Goal: Book appointment/travel/reservation

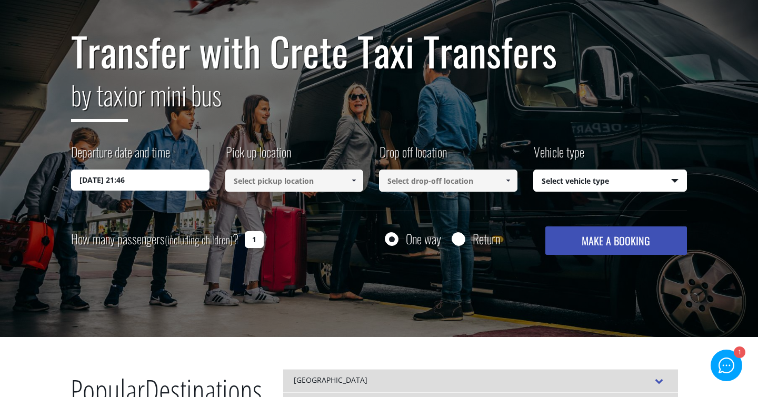
scroll to position [122, 0]
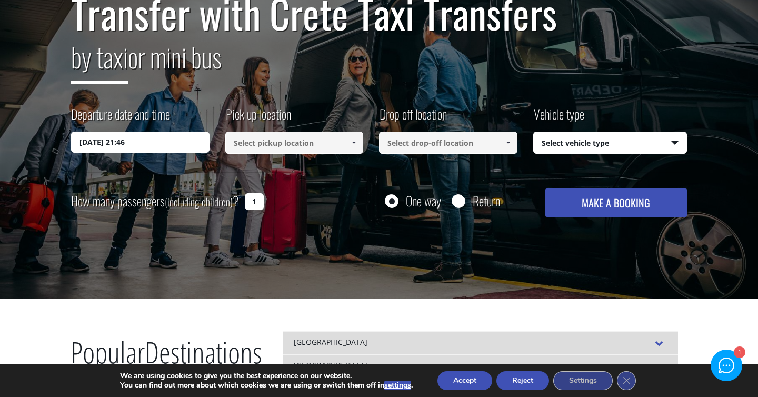
click at [153, 139] on input "13/08/2025 21:46" at bounding box center [140, 142] width 138 height 21
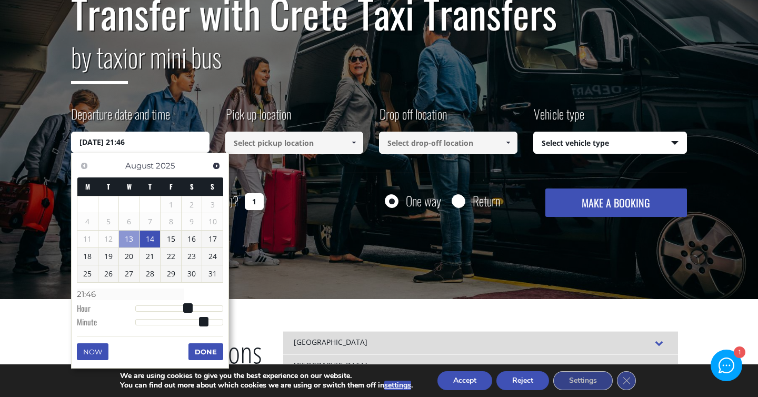
click at [147, 238] on link "14" at bounding box center [150, 239] width 21 height 17
type input "14/08/2025 06:00"
type input "06:00"
click at [158, 309] on div at bounding box center [179, 309] width 88 height 6
type input "14/08/2025 07:00"
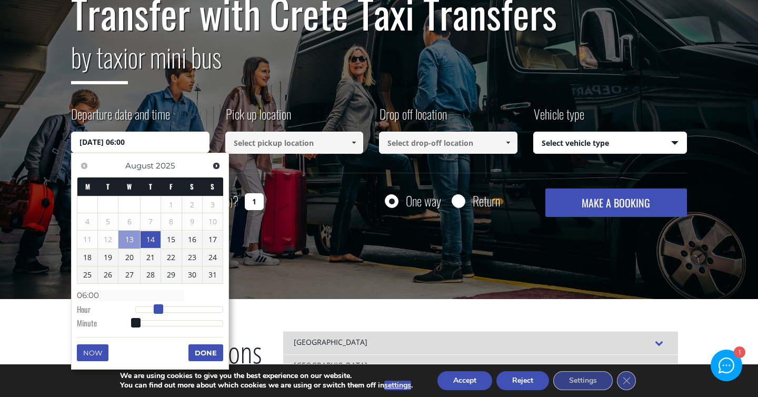
type input "07:00"
type input "14/08/2025 08:00"
type input "08:00"
type input "14/08/2025 09:00"
type input "09:00"
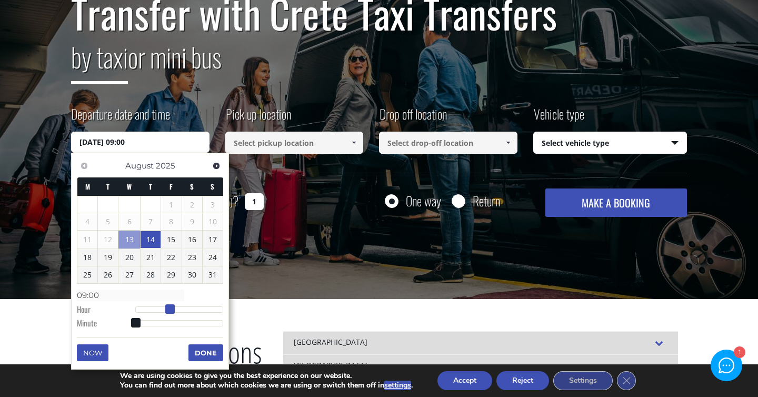
type input "14/08/2025 10:00"
type input "10:00"
type input "14/08/2025 11:00"
type input "11:00"
type input "14/08/2025 10:00"
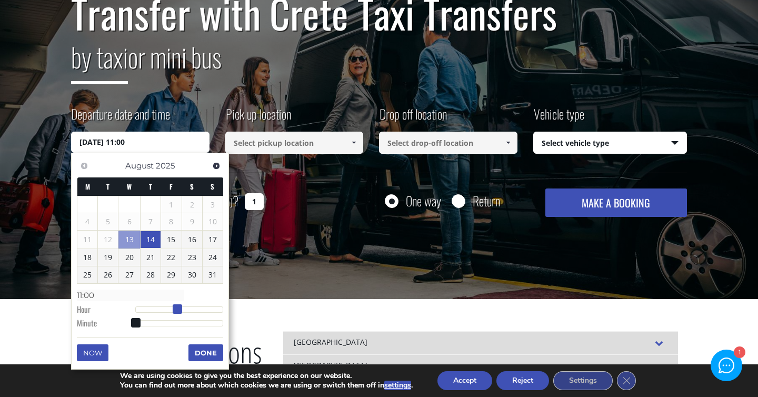
type input "10:00"
type input "14/08/2025 09:00"
type input "09:00"
type input "14/08/2025 08:00"
type input "08:00"
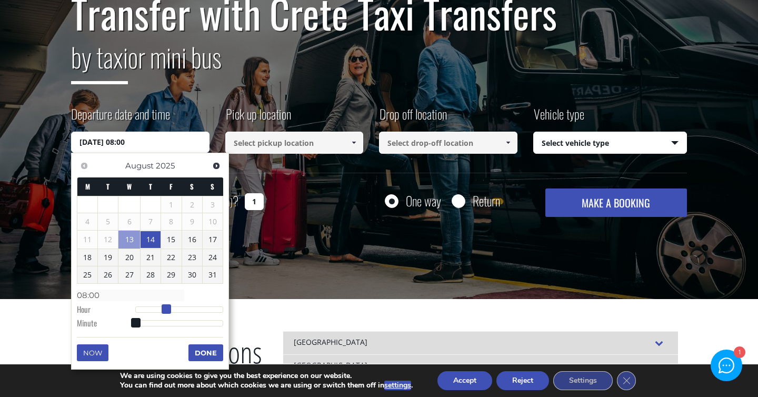
type input "14/08/2025 09:00"
type input "09:00"
drag, startPoint x: 158, startPoint y: 309, endPoint x: 168, endPoint y: 309, distance: 10.0
click at [168, 309] on span at bounding box center [169, 308] width 9 height 9
type input "14/08/2025 10:00"
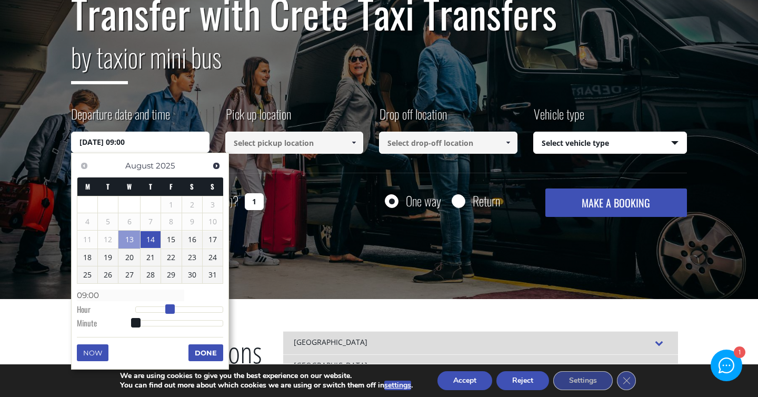
type input "10:00"
type input "14/08/2025 09:00"
type input "09:00"
click at [168, 309] on span at bounding box center [169, 308] width 9 height 9
type input "14/08/2025 09:01"
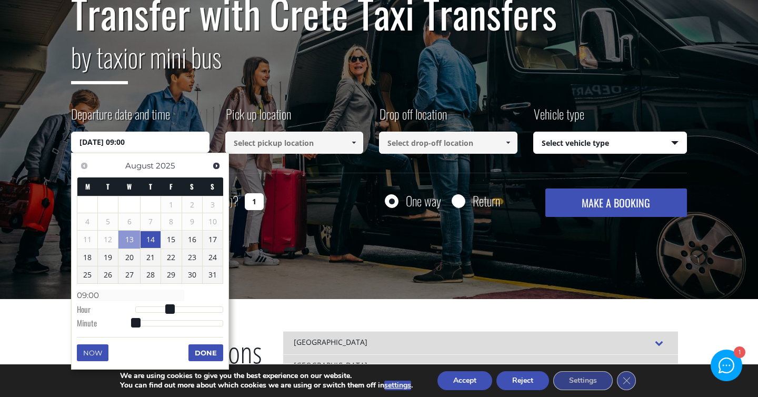
type input "09:01"
type input "14/08/2025 09:03"
type input "09:03"
type input "14/08/2025 09:05"
type input "09:05"
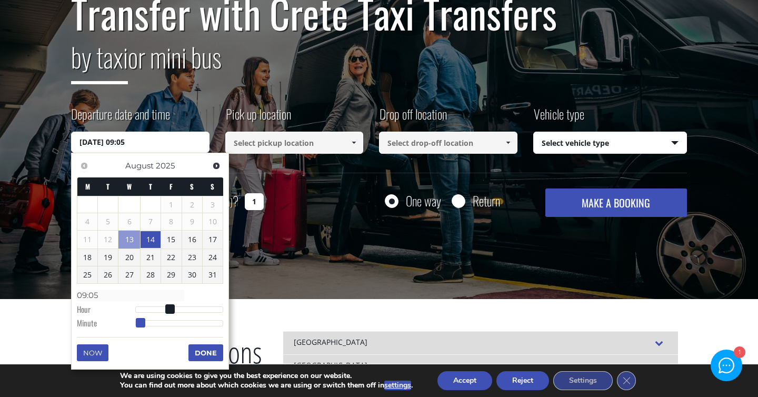
type input "14/08/2025 09:06"
type input "09:06"
type input "14/08/2025 09:07"
type input "09:07"
type input "14/08/2025 09:08"
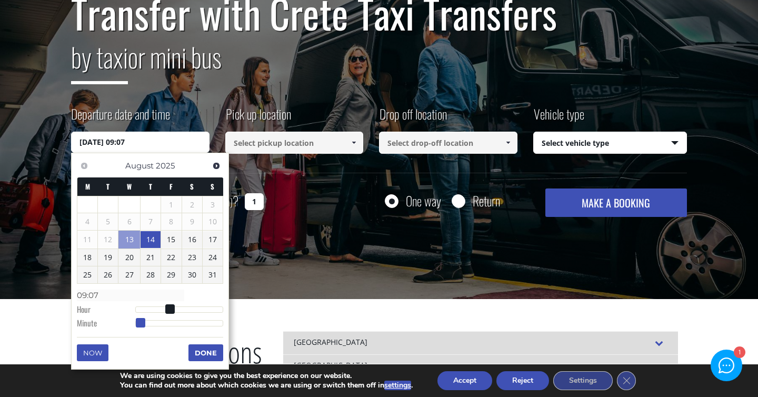
type input "09:08"
type input "14/08/2025 09:09"
type input "09:09"
type input "14/08/2025 09:10"
type input "09:10"
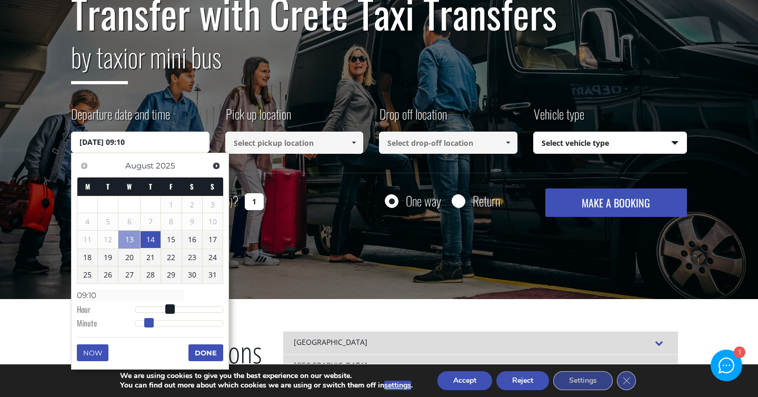
type input "14/08/2025 09:11"
type input "09:11"
type input "14/08/2025 09:12"
type input "09:12"
type input "14/08/2025 09:13"
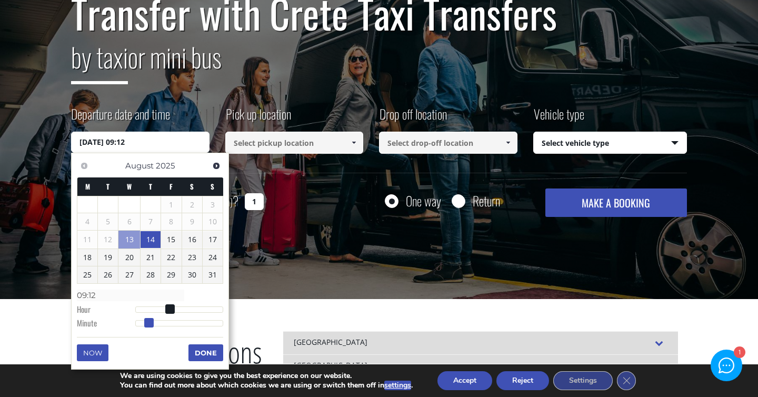
type input "09:13"
type input "14/08/2025 09:14"
type input "09:14"
type input "14/08/2025 09:15"
type input "09:15"
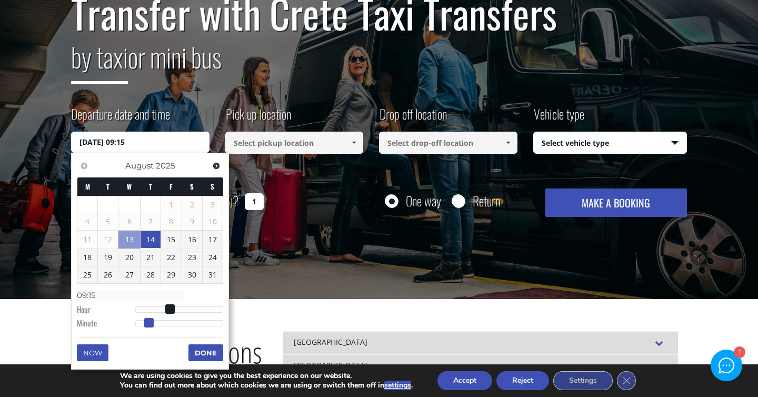
type input "14/08/2025 09:16"
type input "09:16"
type input "14/08/2025 09:17"
type input "09:17"
type input "14/08/2025 09:18"
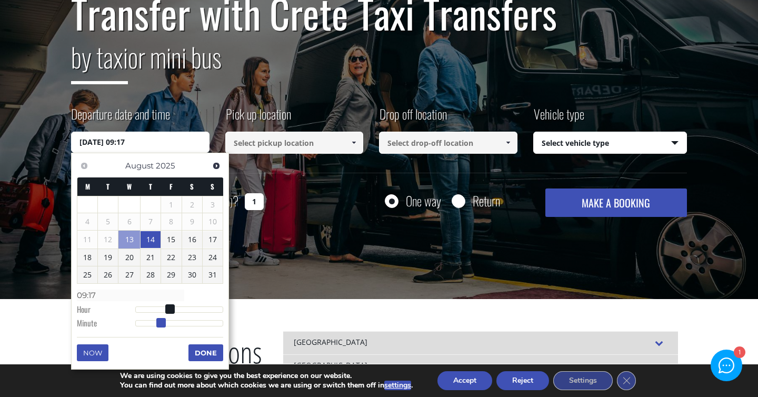
type input "09:18"
drag, startPoint x: 136, startPoint y: 322, endPoint x: 162, endPoint y: 321, distance: 25.3
click at [162, 320] on span at bounding box center [161, 322] width 9 height 9
type input "14/08/2025 09:17"
type input "09:17"
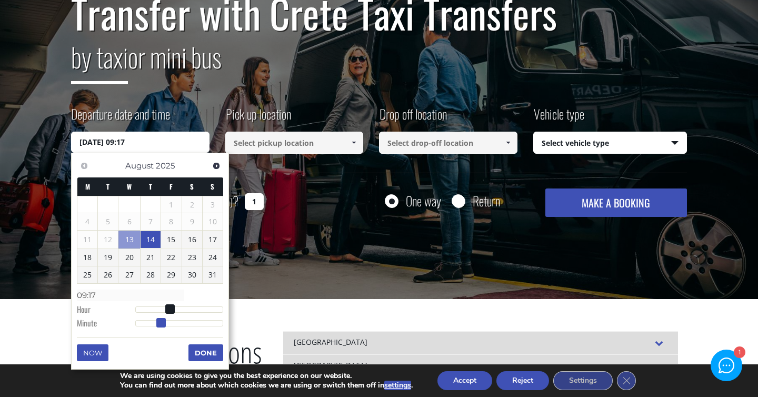
type input "14/08/2025 09:18"
type input "09:18"
type input "14/08/2025 09:19"
type input "09:19"
type input "14/08/2025 09:18"
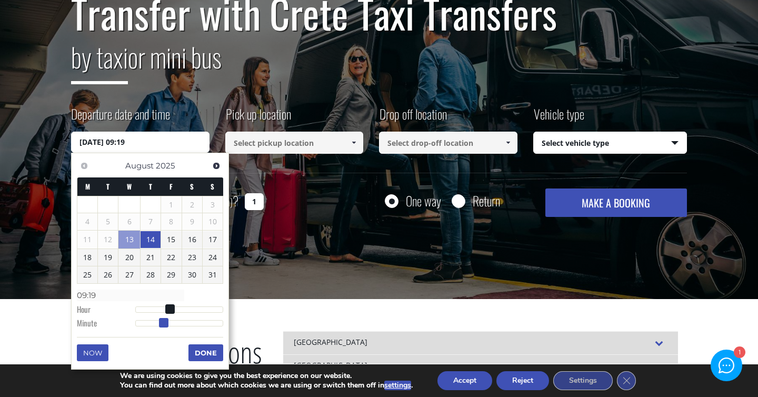
type input "09:18"
click at [163, 320] on span at bounding box center [163, 322] width 9 height 9
click at [203, 351] on button "Done" at bounding box center [205, 352] width 35 height 17
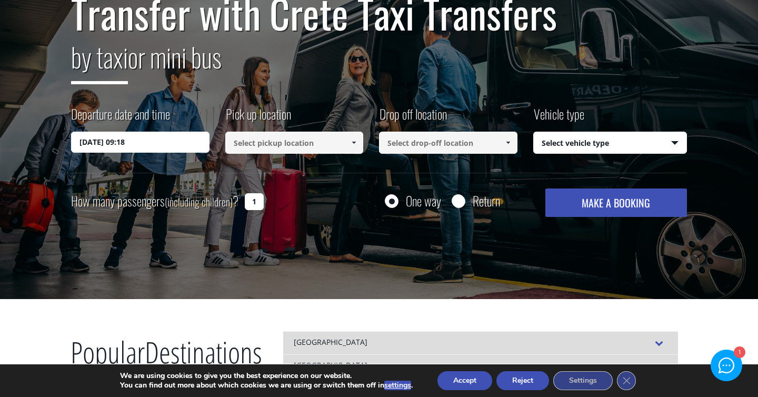
click at [274, 143] on input at bounding box center [294, 143] width 138 height 22
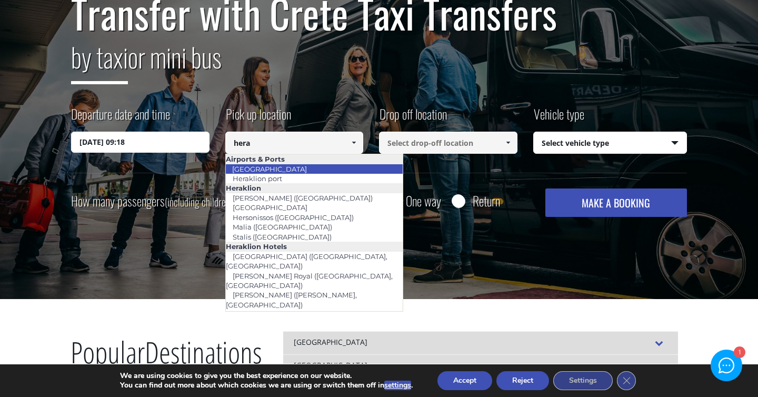
click at [267, 168] on link "[GEOGRAPHIC_DATA]" at bounding box center [269, 169] width 88 height 15
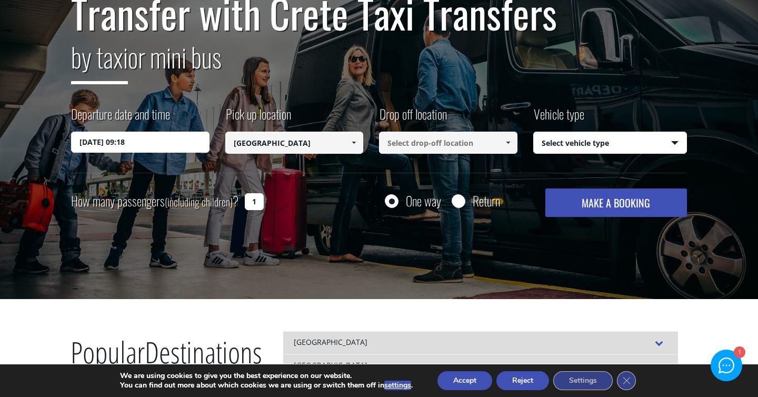
type input "[GEOGRAPHIC_DATA]"
click at [421, 144] on input at bounding box center [448, 143] width 138 height 22
click at [511, 142] on span at bounding box center [508, 142] width 8 height 8
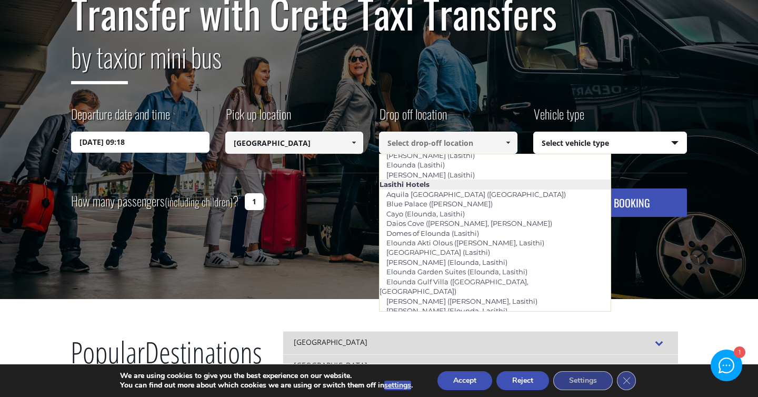
scroll to position [1470, 0]
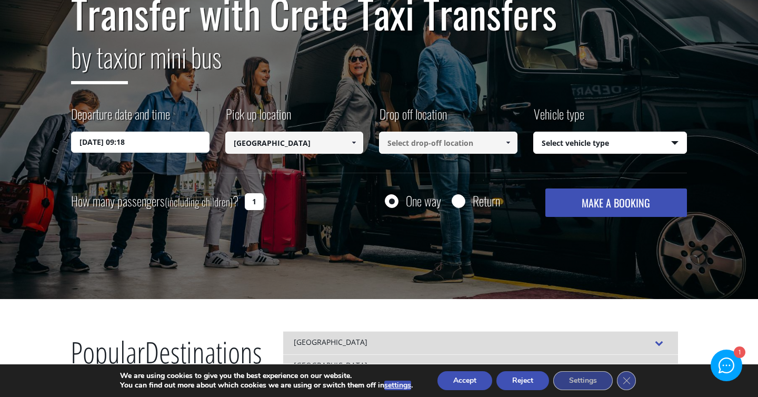
click at [398, 142] on input at bounding box center [448, 143] width 138 height 22
click at [435, 147] on input at bounding box center [448, 143] width 138 height 22
click at [508, 144] on span at bounding box center [508, 142] width 8 height 8
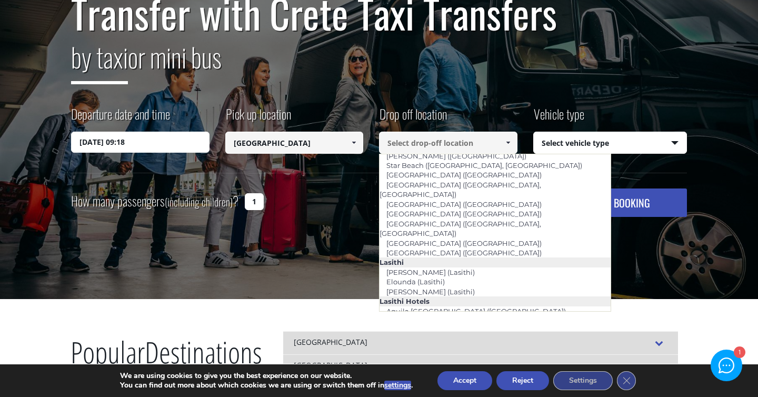
scroll to position [1414, 0]
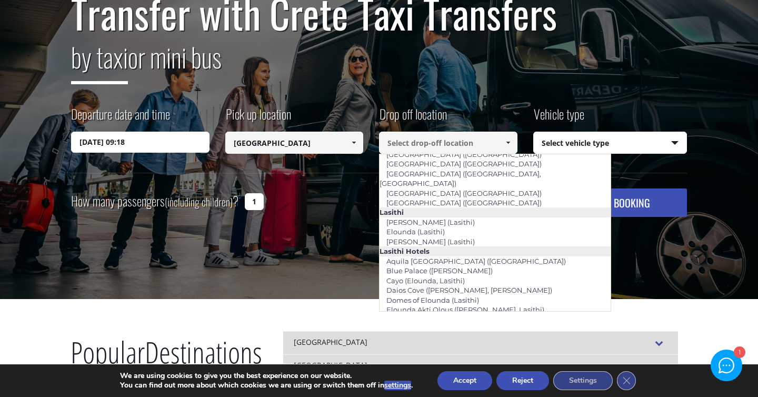
type input "[GEOGRAPHIC_DATA]"
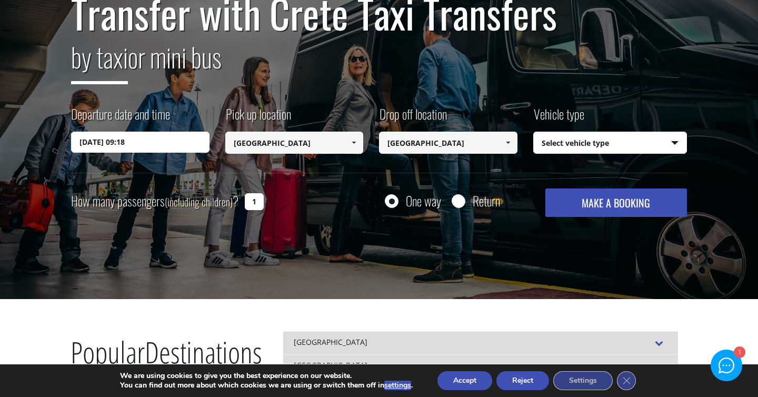
click at [562, 144] on select "Select vehicle type Taxi (4 passengers) Mercedes E Class Mini Van (7 passengers…" at bounding box center [610, 143] width 153 height 22
select select "540"
click at [581, 208] on button "MAKE A BOOKING" at bounding box center [616, 202] width 142 height 28
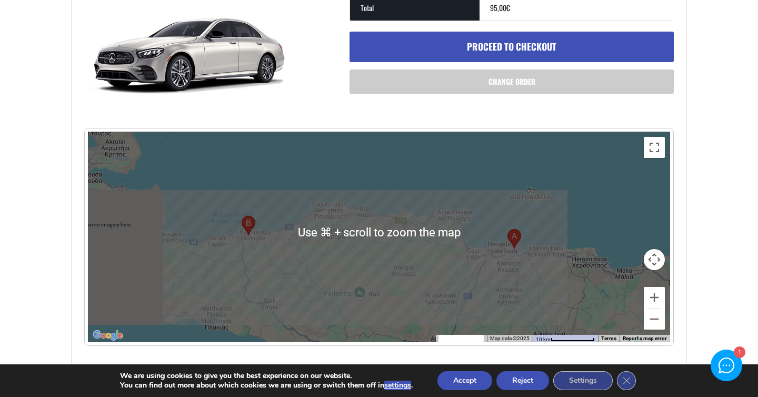
scroll to position [432, 0]
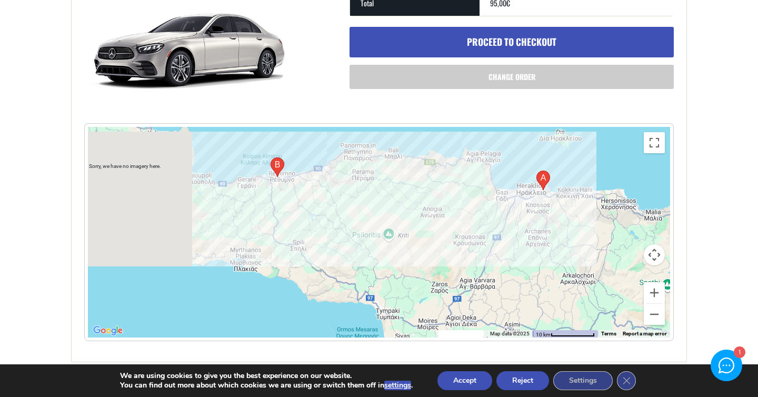
drag, startPoint x: 250, startPoint y: 218, endPoint x: 279, endPoint y: 165, distance: 60.6
click at [271, 157] on area "Kirillou Loukareos 4, Rethymno 741 32, Greece" at bounding box center [271, 157] width 0 height 0
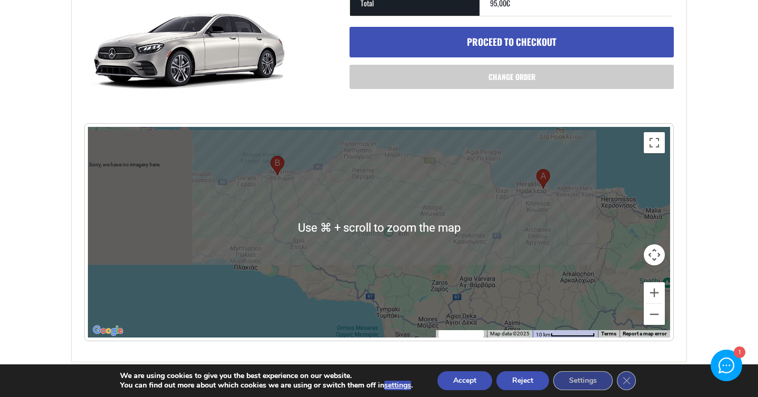
scroll to position [0, 0]
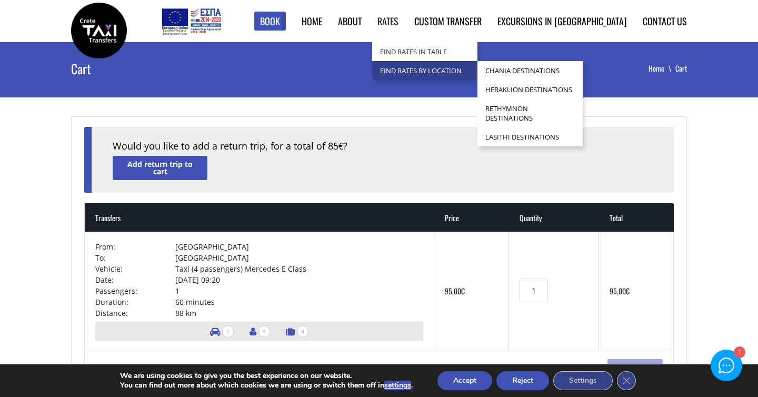
click at [433, 74] on link "Find Rates by Location" at bounding box center [424, 70] width 105 height 19
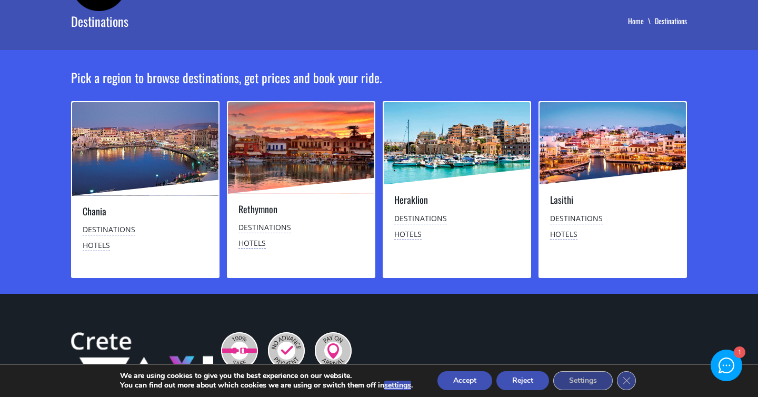
scroll to position [48, 0]
